Goal: Ask a question: Seek information or help from site administrators or community

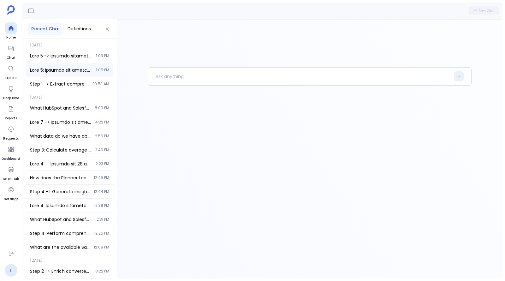
click at [83, 73] on div "1:05 PM" at bounding box center [69, 70] width 87 height 14
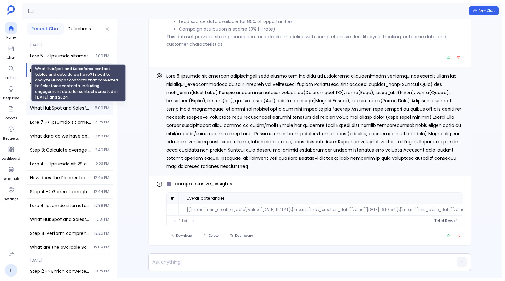
click at [68, 109] on span "What HubSpot and Salesforce contact tables and data do we have? I need to analy…" at bounding box center [60, 108] width 61 height 6
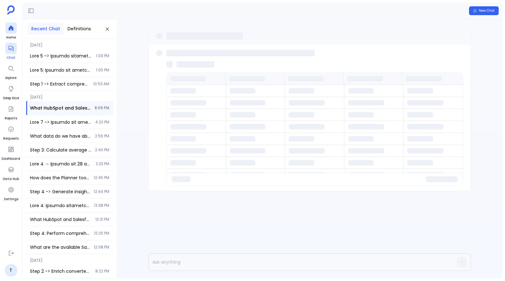
click at [11, 51] on icon at bounding box center [11, 48] width 6 height 6
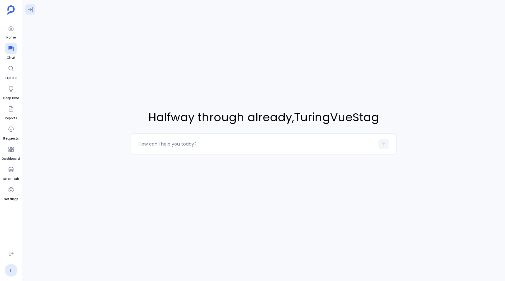
click at [28, 10] on icon at bounding box center [30, 9] width 6 height 6
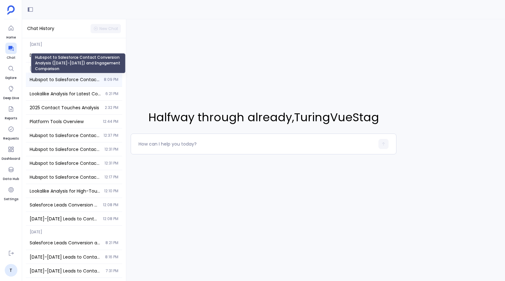
click at [68, 77] on span "Hubspot to Salesforce Contact Conversion Analysis ([DATE]-[DATE]) and Engagemen…" at bounding box center [65, 79] width 70 height 6
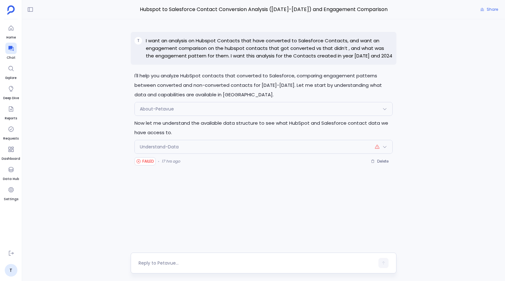
click at [183, 260] on textarea at bounding box center [256, 263] width 236 height 6
type textarea "Can you retry?"
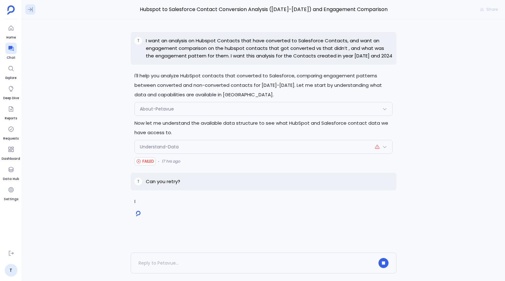
click at [31, 6] on icon at bounding box center [30, 9] width 6 height 6
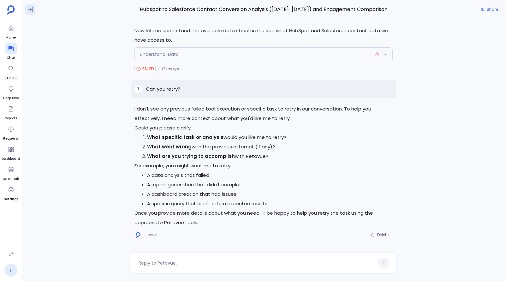
click at [33, 8] on icon at bounding box center [30, 9] width 6 height 6
click at [29, 8] on icon at bounding box center [30, 9] width 6 height 6
click at [29, 10] on icon at bounding box center [30, 9] width 6 height 6
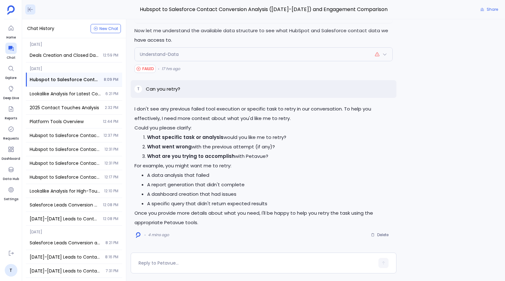
click at [32, 9] on icon at bounding box center [30, 9] width 5 height 5
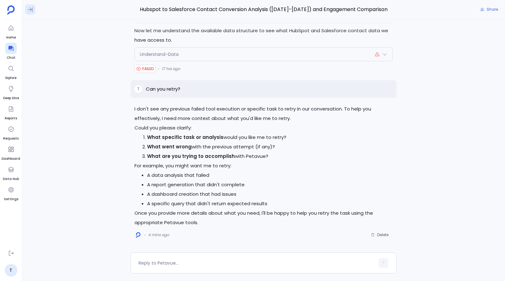
click at [27, 9] on button at bounding box center [30, 9] width 10 height 10
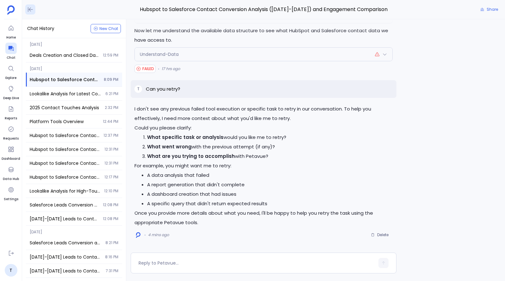
click at [32, 11] on icon at bounding box center [30, 9] width 6 height 6
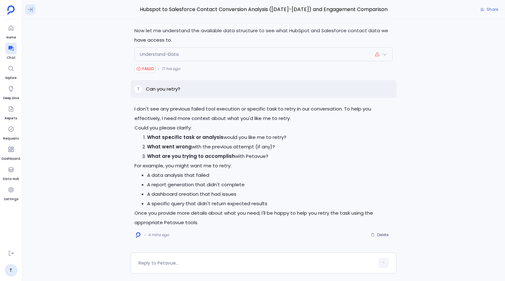
click at [32, 11] on icon at bounding box center [30, 9] width 6 height 6
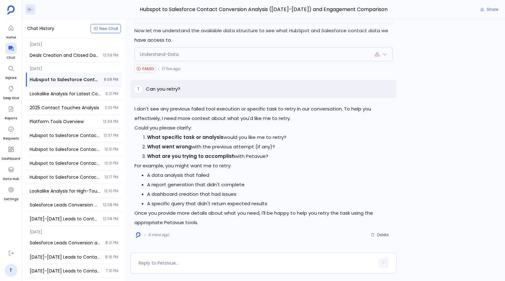
click at [32, 11] on icon at bounding box center [30, 9] width 6 height 6
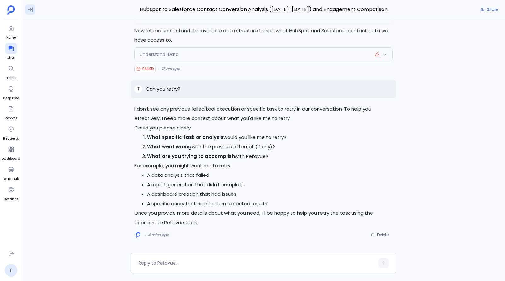
click at [32, 11] on icon at bounding box center [30, 9] width 6 height 6
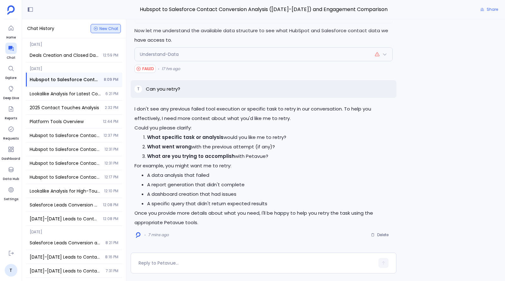
click at [101, 27] on span "New Chat" at bounding box center [108, 29] width 19 height 4
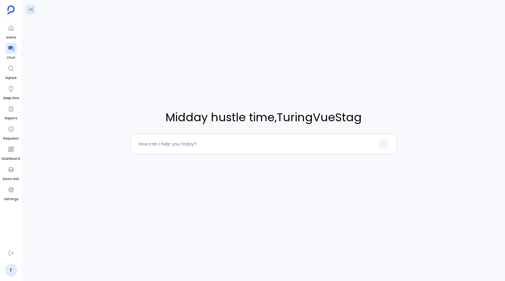
click at [31, 12] on icon at bounding box center [30, 9] width 6 height 6
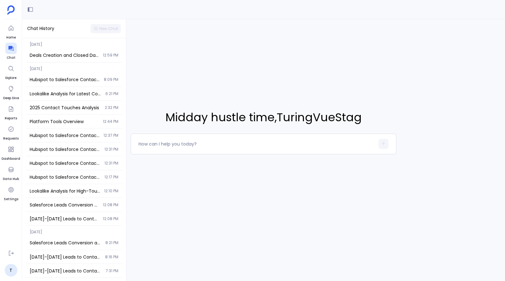
click at [137, 33] on div "Midday hustle time , TuringVueStag" at bounding box center [263, 131] width 482 height 225
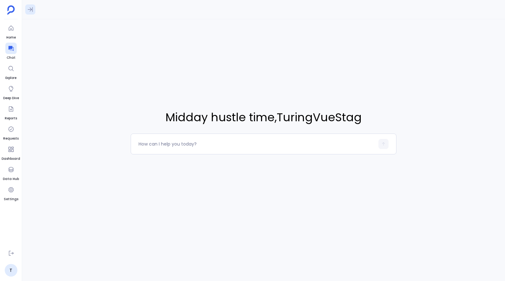
click at [32, 9] on icon at bounding box center [30, 9] width 5 height 5
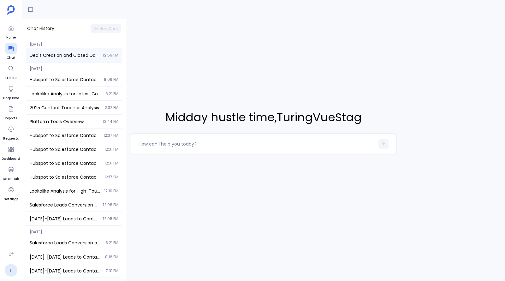
click at [51, 52] on span "Deals Creation and Closed Dates Range" at bounding box center [64, 55] width 69 height 6
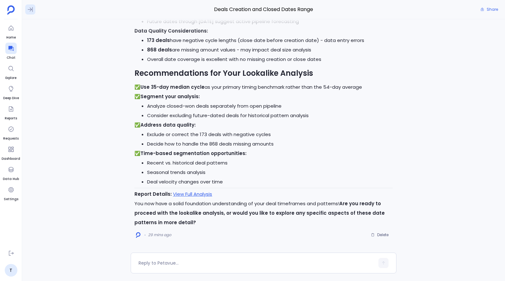
click at [33, 9] on button at bounding box center [30, 9] width 10 height 10
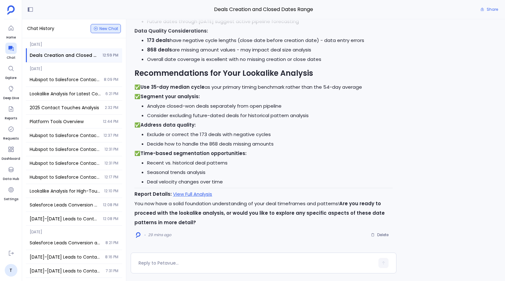
click at [107, 26] on button "New Chat" at bounding box center [106, 28] width 30 height 9
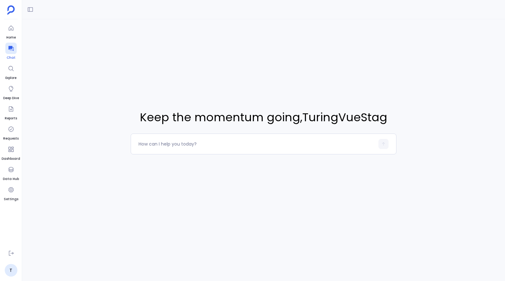
click at [8, 50] on icon at bounding box center [11, 48] width 6 height 6
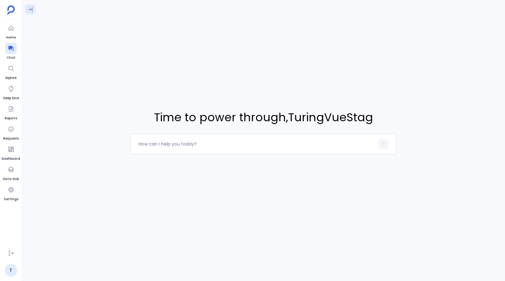
click at [30, 9] on icon at bounding box center [30, 9] width 6 height 6
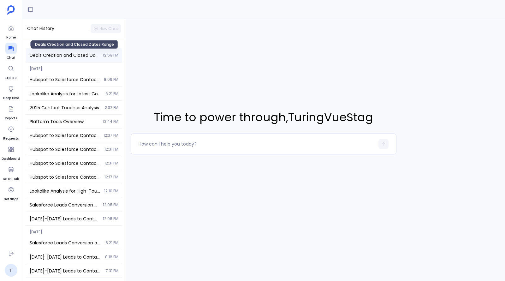
click at [88, 56] on span "Deals Creation and Closed Dates Range" at bounding box center [64, 55] width 69 height 6
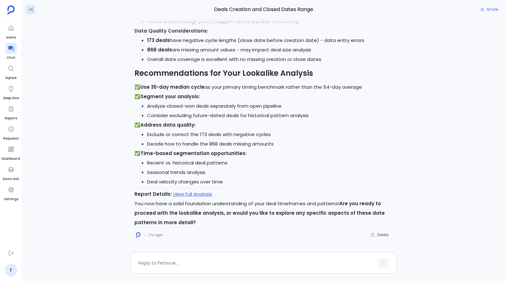
click at [30, 6] on icon at bounding box center [30, 9] width 6 height 6
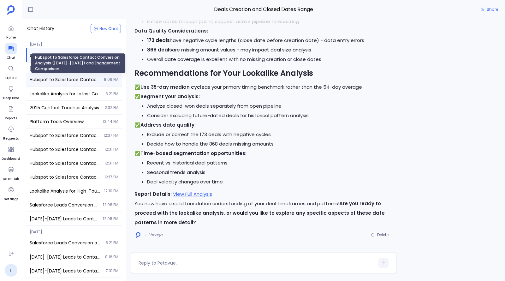
click at [71, 80] on span "Hubspot to Salesforce Contact Conversion Analysis ([DATE]-[DATE]) and Engagemen…" at bounding box center [65, 79] width 70 height 6
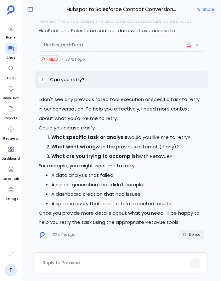
click at [196, 233] on span "Delete" at bounding box center [194, 234] width 11 height 5
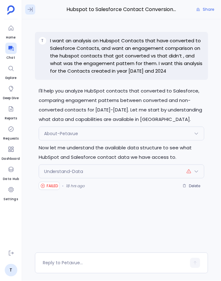
click at [31, 8] on icon at bounding box center [30, 9] width 6 height 6
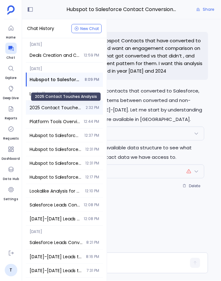
click at [56, 105] on span "2025 Contact Touches Analysis" at bounding box center [56, 107] width 52 height 6
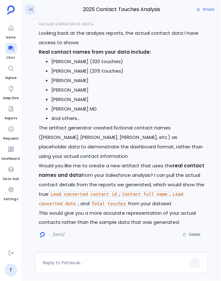
click at [29, 7] on icon at bounding box center [30, 9] width 6 height 6
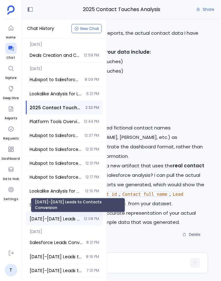
click at [61, 218] on span "[DATE]-[DATE] Leads to Contacts Conversion" at bounding box center [55, 218] width 50 height 6
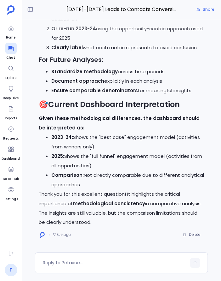
click at [13, 270] on link "T" at bounding box center [11, 270] width 13 height 13
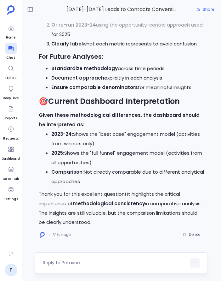
click at [90, 263] on textarea at bounding box center [115, 263] width 144 height 6
type textarea "Can you summarise this chat?"
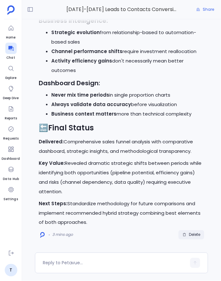
click at [188, 233] on span "Delete" at bounding box center [192, 234] width 18 height 5
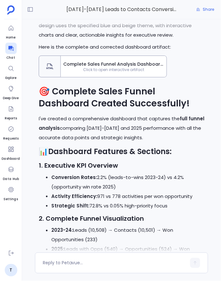
scroll to position [-4614, 0]
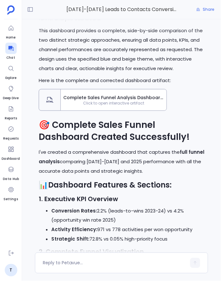
click at [106, 101] on span "Complete Sales Funnel Analysis Dashboard: 2023-24 vs 2025" at bounding box center [113, 97] width 101 height 6
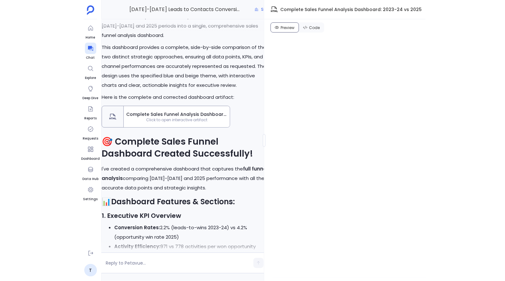
scroll to position [-4354, 0]
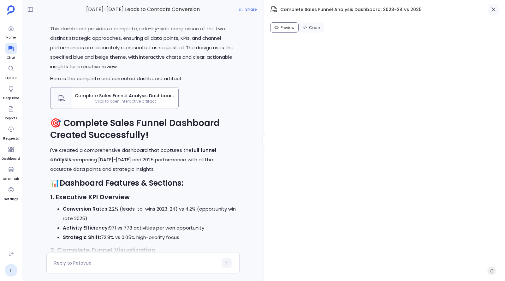
click at [221, 8] on icon "button" at bounding box center [493, 9] width 6 height 6
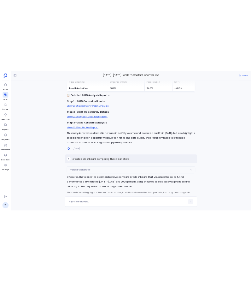
scroll to position [-6140, 0]
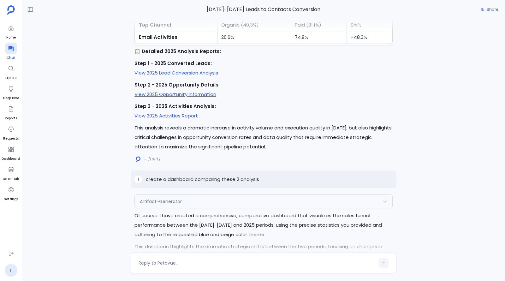
click at [11, 44] on div at bounding box center [10, 48] width 11 height 11
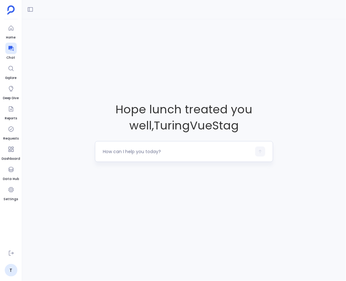
click at [172, 155] on div at bounding box center [177, 151] width 149 height 10
click at [172, 154] on textarea at bounding box center [177, 151] width 149 height 6
type textarea "hi"
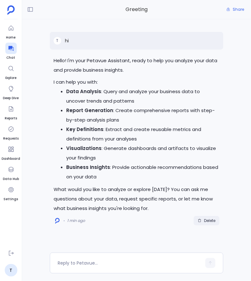
click at [209, 221] on span "Delete" at bounding box center [209, 220] width 11 height 5
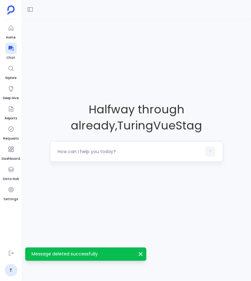
click at [145, 152] on textarea at bounding box center [130, 151] width 144 height 6
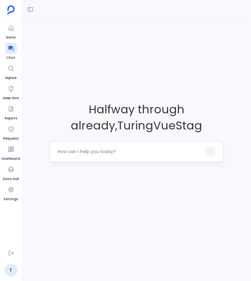
type textarea "f"
type textarea "give me top 10 accounts"
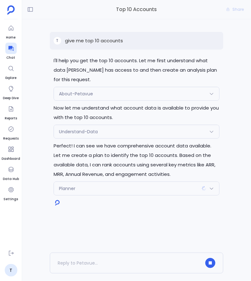
click at [210, 191] on div "Planner" at bounding box center [136, 188] width 165 height 13
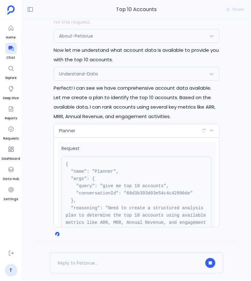
scroll to position [63, 0]
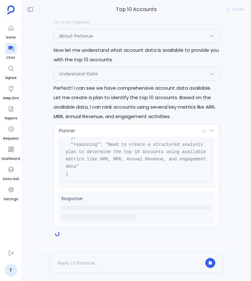
click at [212, 129] on icon at bounding box center [211, 130] width 5 height 5
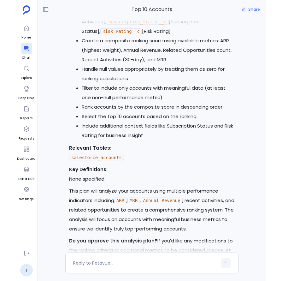
scroll to position [0, 0]
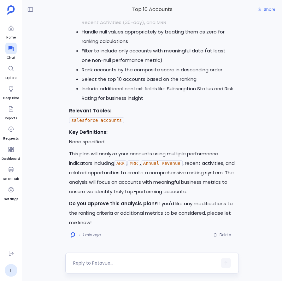
click at [144, 266] on div at bounding box center [145, 263] width 144 height 10
click at [144, 264] on textarea at bounding box center [145, 263] width 144 height 6
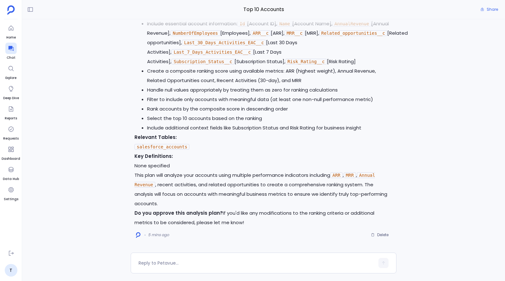
click at [30, 9] on icon at bounding box center [30, 9] width 5 height 5
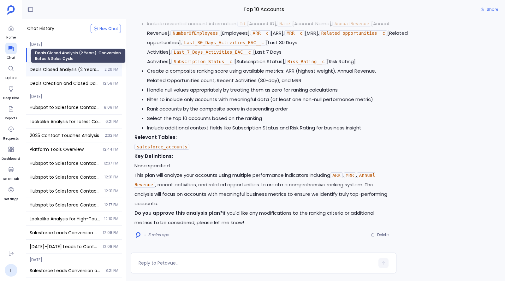
click at [67, 71] on span "Deals Closed Analysis (2 Years): Conversion Rates & Sales Cycle" at bounding box center [65, 69] width 71 height 6
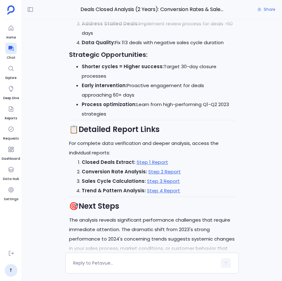
scroll to position [-565, 0]
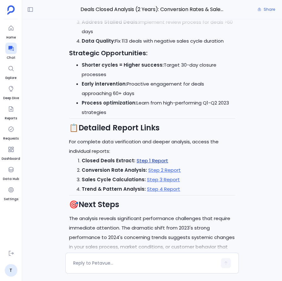
click at [149, 162] on link "Step 1 Report" at bounding box center [153, 160] width 32 height 7
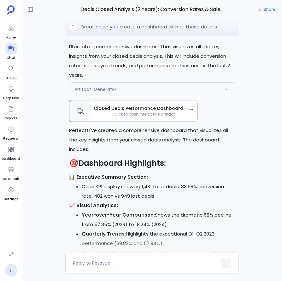
scroll to position [0, 0]
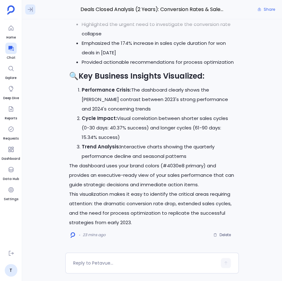
click at [28, 11] on icon at bounding box center [30, 9] width 6 height 6
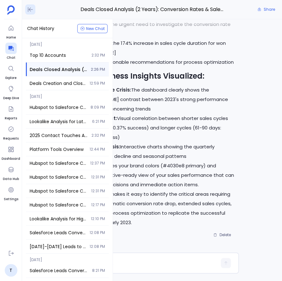
click at [28, 8] on icon at bounding box center [30, 9] width 6 height 6
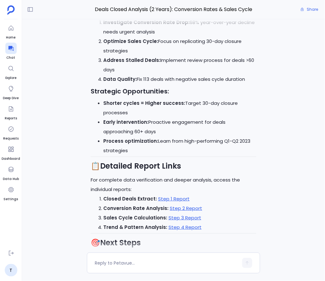
scroll to position [-551, 0]
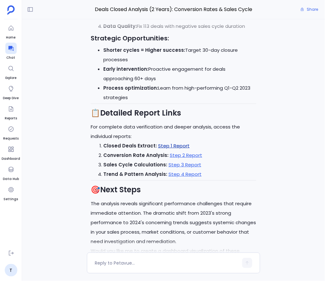
click at [169, 145] on link "Step 1 Report" at bounding box center [174, 145] width 32 height 7
click at [213, 10] on span "Deals Closed Analysis (2 Years): Conversion Rates & Sales Cycle" at bounding box center [173, 9] width 167 height 8
click at [236, 12] on span "Deals Closed Analysis (2 Years): Conversion Rates & Sales Cycle" at bounding box center [173, 9] width 167 height 8
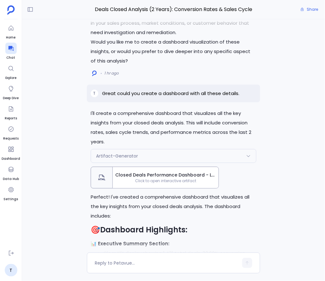
scroll to position [-345, 0]
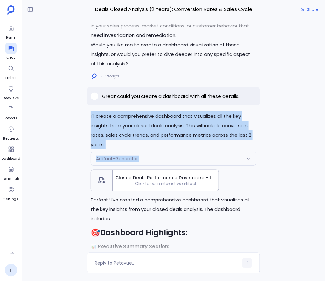
drag, startPoint x: 91, startPoint y: 115, endPoint x: 172, endPoint y: 170, distance: 97.4
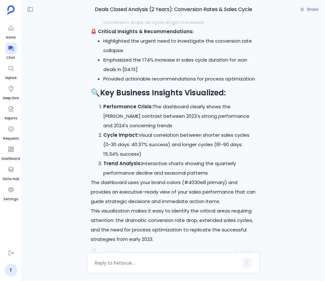
scroll to position [0, 0]
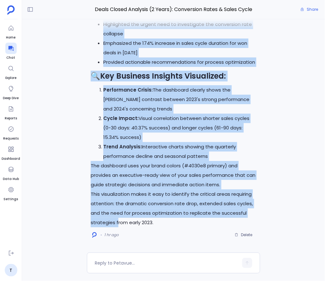
click at [118, 220] on p "This visualization makes it easy to identify the critical areas requiring atten…" at bounding box center [174, 208] width 166 height 38
click at [158, 166] on p "The dashboard uses your brand colors (#4030e8 primary) and provides an executiv…" at bounding box center [174, 175] width 166 height 28
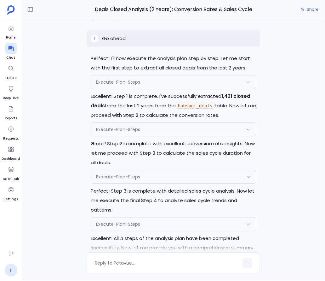
scroll to position [-1472, 0]
click at [126, 131] on span "Execute-Plan-Steps" at bounding box center [118, 129] width 44 height 6
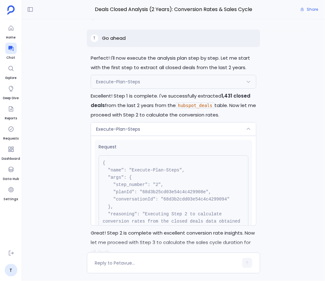
click at [142, 135] on div "Execute-Plan-Steps" at bounding box center [173, 128] width 165 height 13
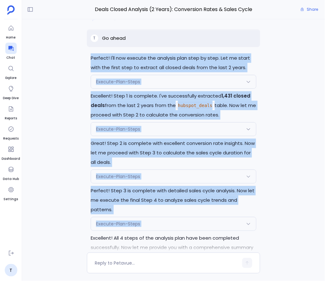
drag, startPoint x: 91, startPoint y: 59, endPoint x: 264, endPoint y: 231, distance: 243.9
click at [264, 231] on div "I'll create a comprehensive dashboard that visualizes all the key insights from…" at bounding box center [173, 135] width 303 height 233
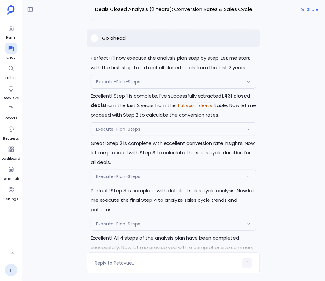
click at [242, 83] on div "Execute-Plan-Steps" at bounding box center [173, 81] width 165 height 13
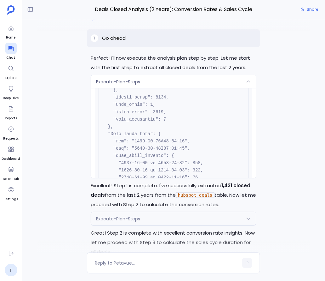
scroll to position [395, 0]
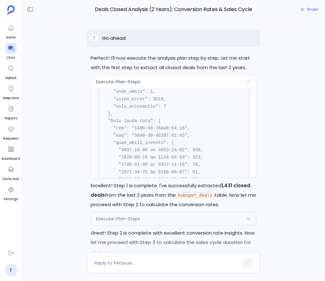
click at [240, 80] on div "Execute-Plan-Steps" at bounding box center [173, 81] width 165 height 13
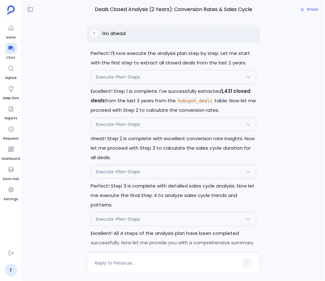
scroll to position [-1468, 0]
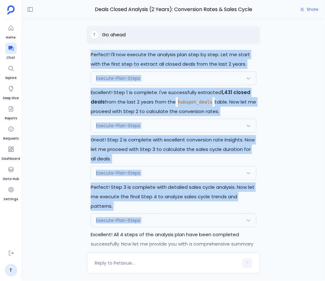
drag, startPoint x: 91, startPoint y: 54, endPoint x: 252, endPoint y: 229, distance: 237.9
click at [278, 80] on div "I'll create a comprehensive dashboard that visualizes all the key insights from…" at bounding box center [173, 135] width 303 height 233
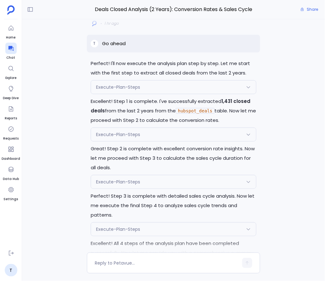
scroll to position [-1481, 0]
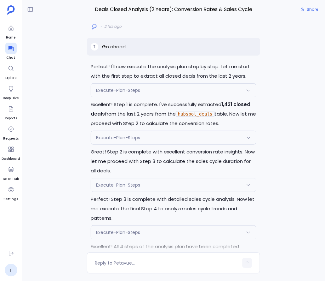
click at [142, 93] on div "Execute-Plan-Steps" at bounding box center [173, 90] width 165 height 13
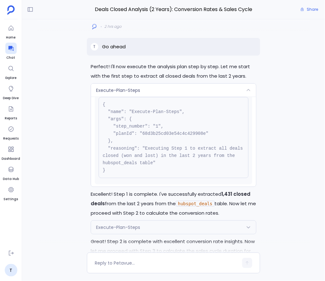
scroll to position [0, 0]
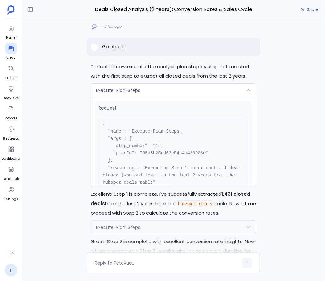
click at [157, 146] on pre "{ "name": "Execute-Plan-Steps", "args": { "step_number": "1", "planId": "68d3b2…" at bounding box center [174, 156] width 150 height 81
click at [176, 150] on pre "{ "name": "Execute-Plan-Steps", "args": { "step_number": "1", "planId": "68d3b2…" at bounding box center [174, 156] width 150 height 81
click at [249, 90] on icon at bounding box center [248, 90] width 5 height 5
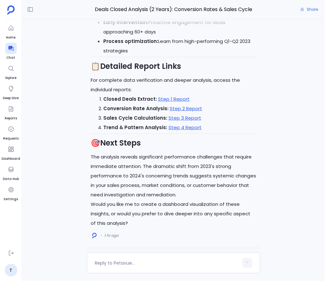
scroll to position [-508, 0]
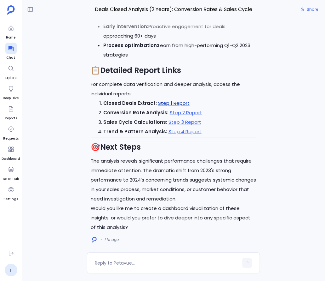
click at [173, 102] on link "Step 1 Report" at bounding box center [174, 103] width 32 height 7
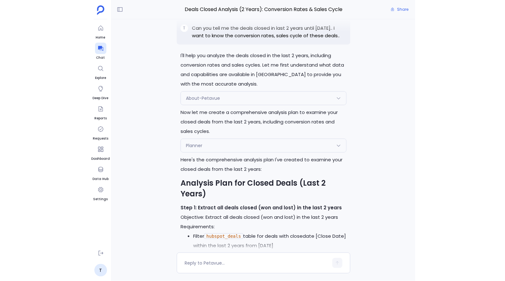
scroll to position [-1776, 0]
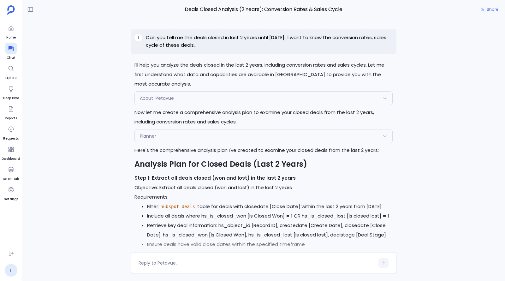
click at [202, 102] on div "About-Petavue" at bounding box center [263, 97] width 257 height 13
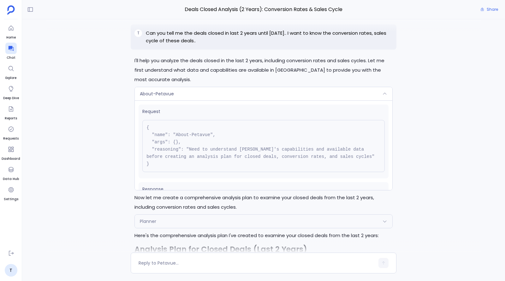
scroll to position [-1865, 0]
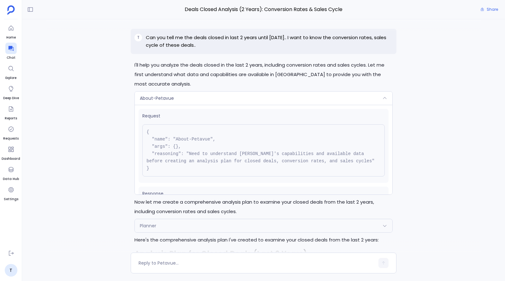
click at [202, 102] on div "About-Petavue" at bounding box center [263, 97] width 257 height 13
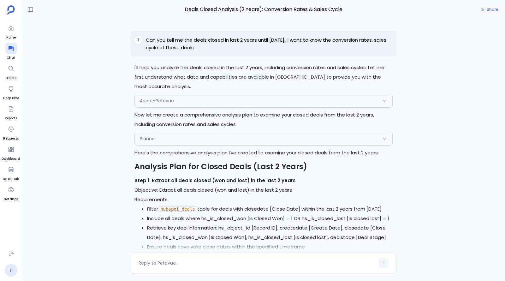
scroll to position [-1776, 0]
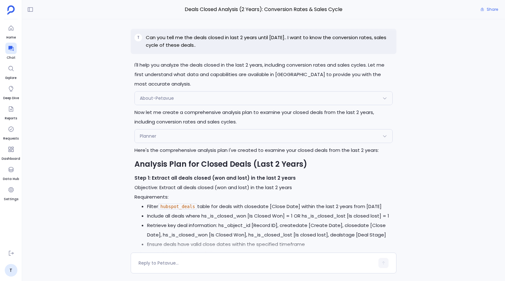
click at [227, 140] on div "Planner" at bounding box center [263, 135] width 257 height 13
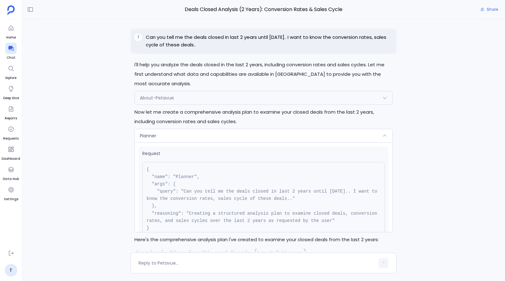
click at [227, 140] on div "Planner" at bounding box center [263, 135] width 257 height 13
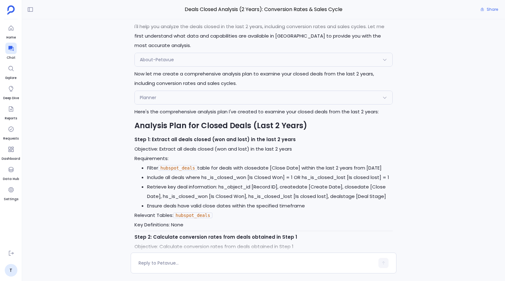
click at [222, 101] on div "Planner" at bounding box center [263, 97] width 257 height 13
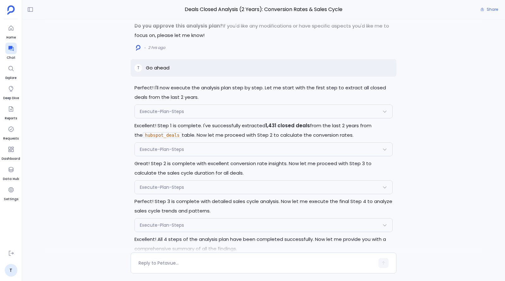
scroll to position [-1164, 0]
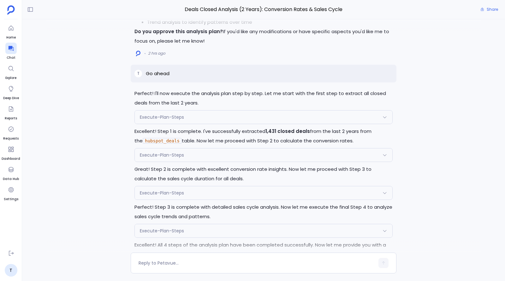
click at [208, 117] on div "Execute-Plan-Steps" at bounding box center [263, 116] width 257 height 13
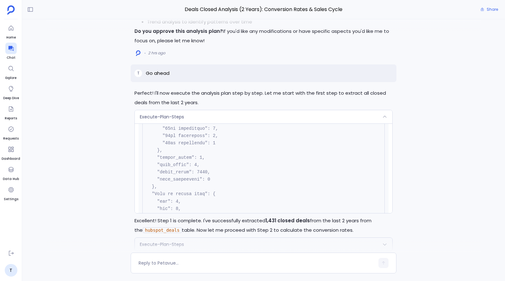
scroll to position [739, 0]
click at [213, 122] on div "Execute-Plan-Steps" at bounding box center [263, 116] width 257 height 13
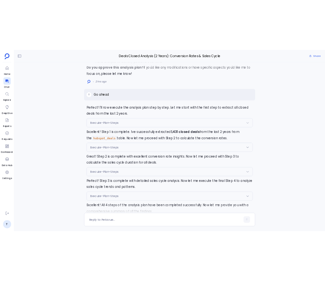
scroll to position [-1099, 0]
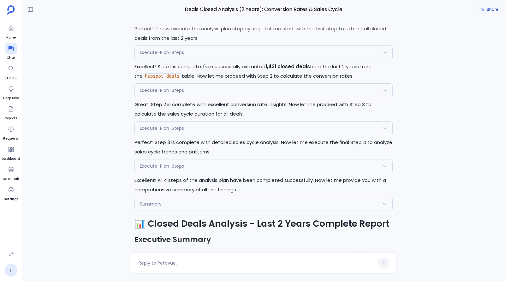
click at [282, 11] on span "Share" at bounding box center [491, 9] width 11 height 5
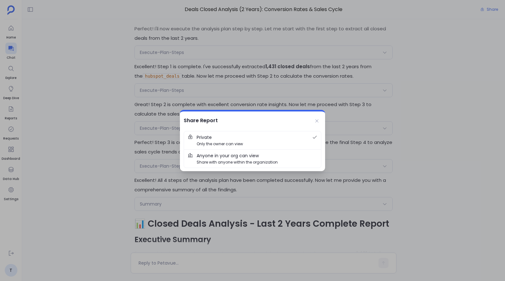
click at [245, 160] on span "Share with anyone within the organization" at bounding box center [236, 162] width 81 height 6
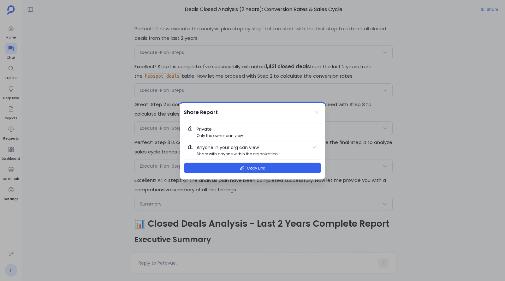
click at [273, 134] on span "Private Only the owner can view" at bounding box center [256, 132] width 120 height 13
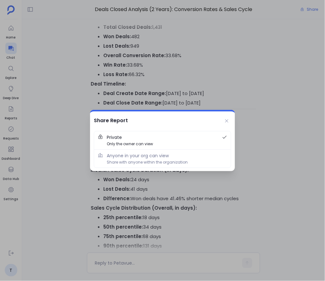
scroll to position [348, 0]
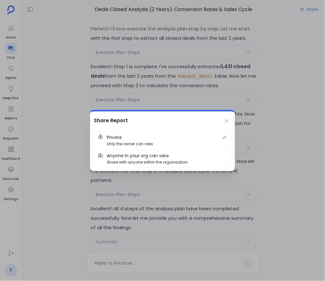
click at [175, 159] on span "Share with anyone within the organization" at bounding box center [147, 162] width 81 height 6
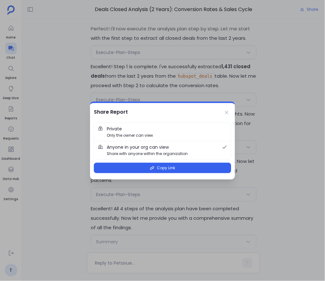
click at [172, 128] on span "Private Only the owner can view" at bounding box center [167, 132] width 120 height 13
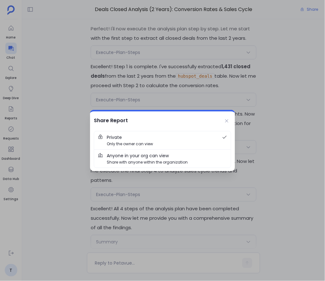
click at [150, 154] on span "Anyone in your org can view" at bounding box center [138, 155] width 62 height 7
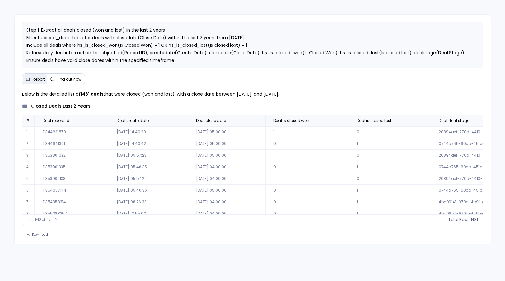
click at [64, 82] on span "Find out how" at bounding box center [69, 79] width 25 height 5
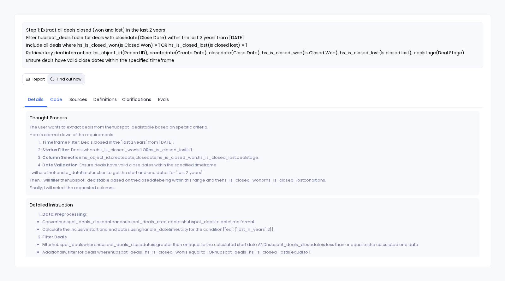
click at [55, 103] on span "Code" at bounding box center [56, 99] width 12 height 7
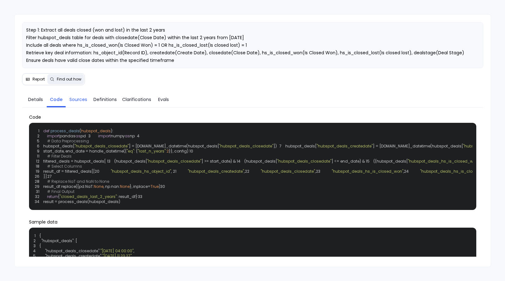
click at [76, 103] on span "Sources" at bounding box center [78, 99] width 18 height 7
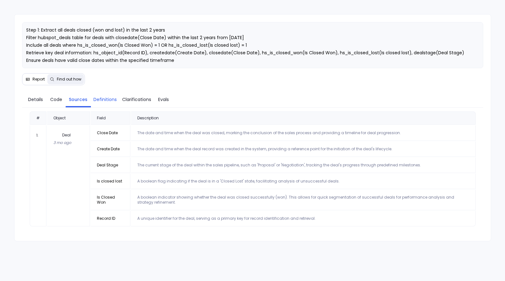
click at [103, 103] on span "Definitions" at bounding box center [104, 99] width 23 height 7
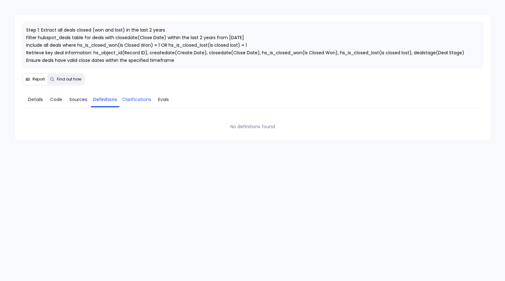
click at [135, 106] on link "Clarifications" at bounding box center [136, 99] width 35 height 13
click at [159, 103] on span "Evals" at bounding box center [163, 99] width 11 height 7
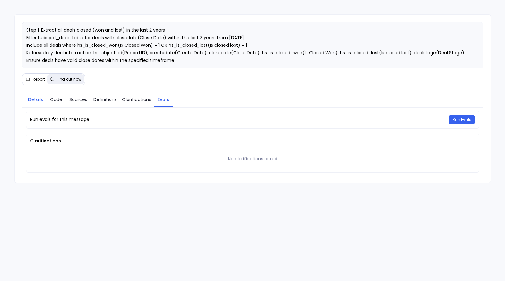
click at [30, 103] on span "Details" at bounding box center [35, 99] width 15 height 7
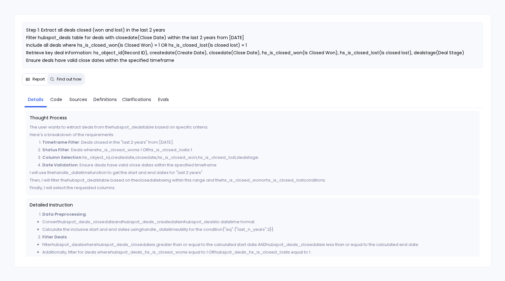
click at [37, 82] on span "Report" at bounding box center [38, 79] width 12 height 5
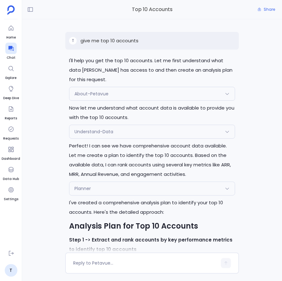
scroll to position [-392, 0]
drag, startPoint x: 68, startPoint y: 58, endPoint x: 78, endPoint y: 61, distance: 10.4
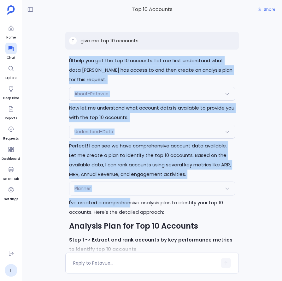
drag, startPoint x: 68, startPoint y: 60, endPoint x: 128, endPoint y: 205, distance: 157.2
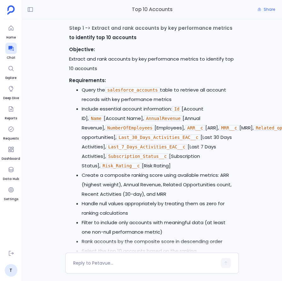
scroll to position [0, 0]
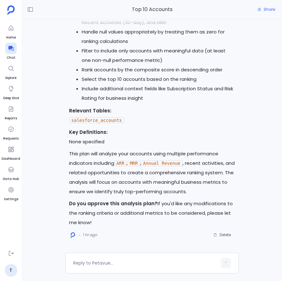
click at [102, 219] on p "Do you approve this analysis plan? If you'd like any modifications to the ranki…" at bounding box center [152, 213] width 166 height 28
click at [118, 223] on p "Do you approve this analysis plan? If you'd like any modifications to the ranki…" at bounding box center [152, 213] width 166 height 28
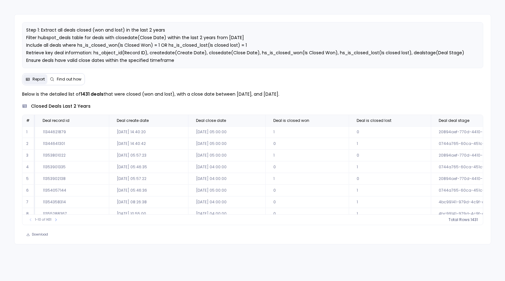
click at [62, 82] on span "Find out how" at bounding box center [69, 79] width 25 height 5
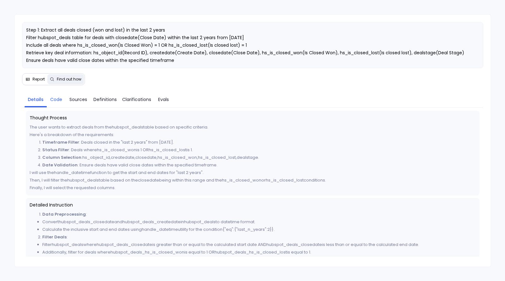
click at [56, 103] on span "Code" at bounding box center [56, 99] width 12 height 7
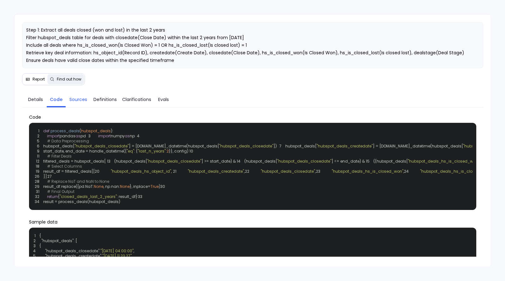
click at [78, 103] on span "Sources" at bounding box center [78, 99] width 18 height 7
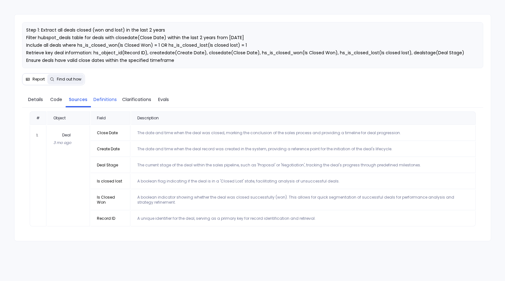
click at [98, 103] on span "Definitions" at bounding box center [104, 99] width 23 height 7
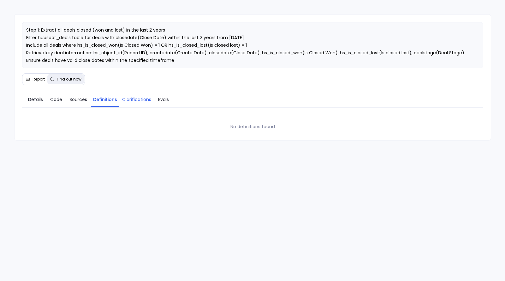
click at [127, 103] on span "Clarifications" at bounding box center [136, 99] width 29 height 7
click at [163, 103] on span "Evals" at bounding box center [163, 99] width 11 height 7
click at [132, 103] on span "Clarifications" at bounding box center [136, 99] width 29 height 7
click at [102, 106] on link "Definitions" at bounding box center [105, 99] width 28 height 13
click at [78, 106] on link "Sources" at bounding box center [78, 99] width 25 height 13
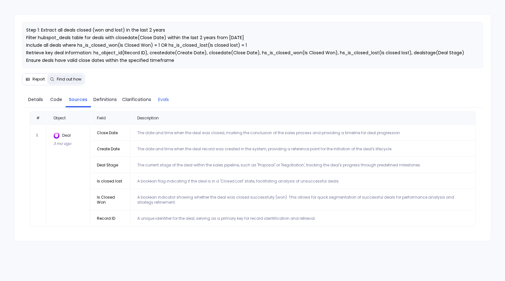
click at [161, 103] on span "Evals" at bounding box center [163, 99] width 11 height 7
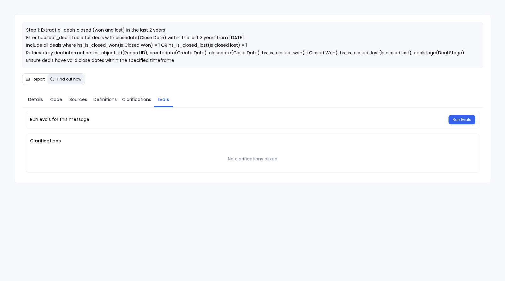
click at [169, 229] on div "Step 1: Extract all deals closed (won and lost) in the last 2 years Filter hubs…" at bounding box center [252, 140] width 505 height 281
